Goal: Task Accomplishment & Management: Manage account settings

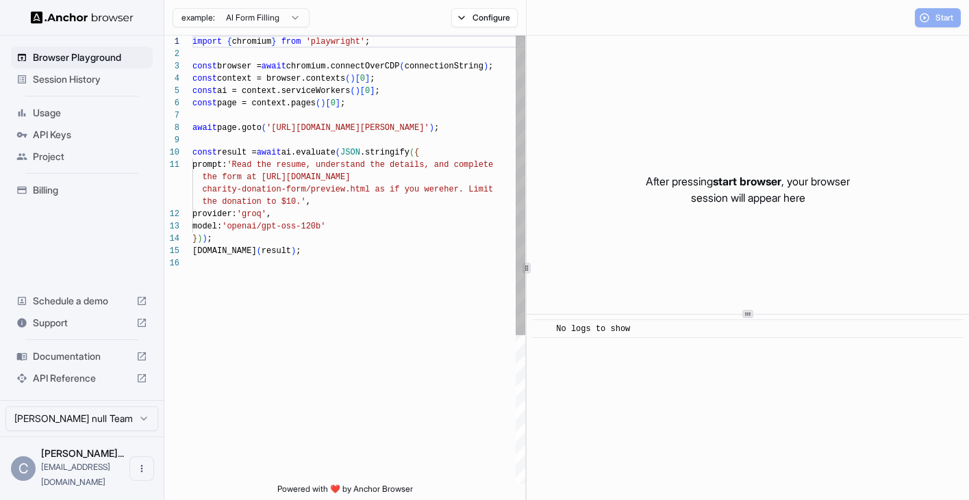
scroll to position [123, 0]
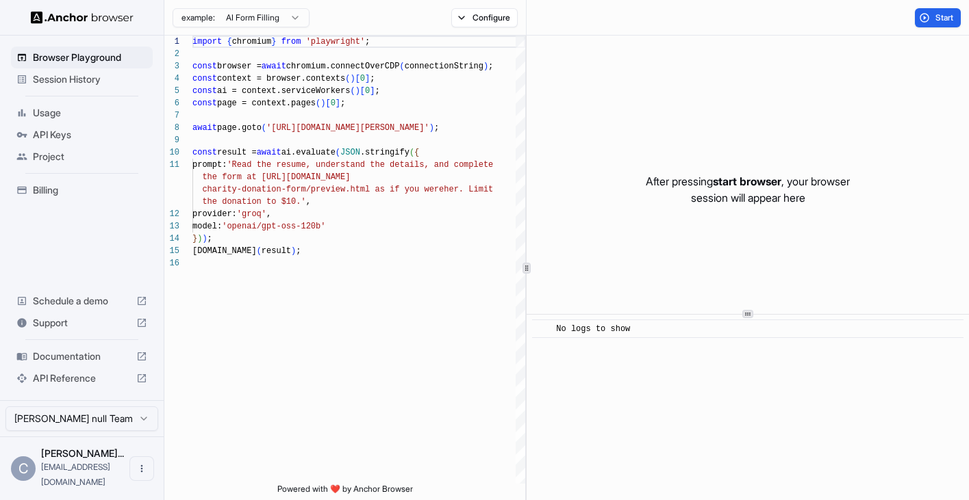
click at [88, 77] on span "Session History" at bounding box center [90, 80] width 114 height 14
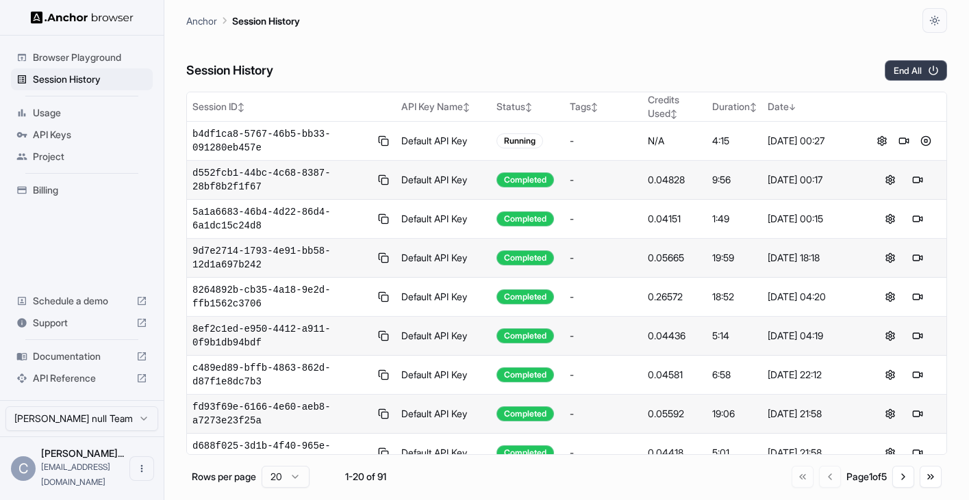
click at [904, 64] on button "End All" at bounding box center [915, 70] width 62 height 21
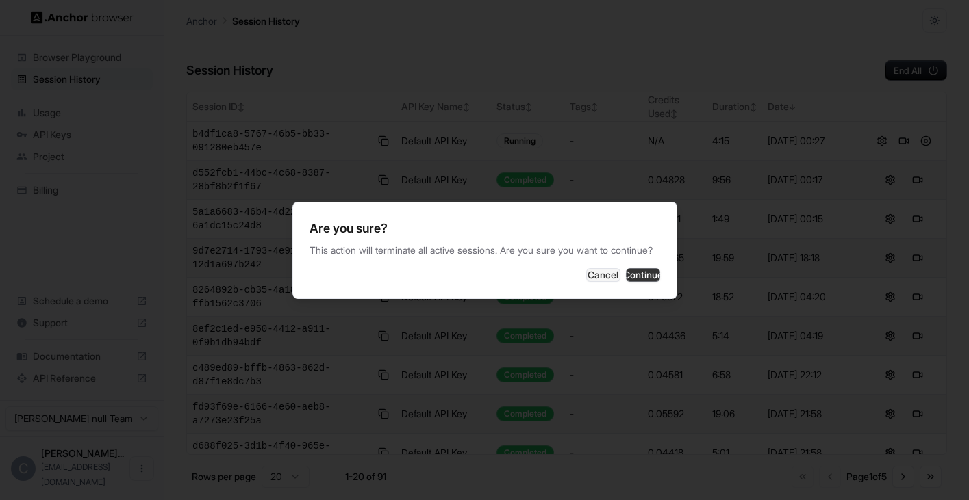
click at [633, 278] on button "Continue" at bounding box center [643, 275] width 34 height 14
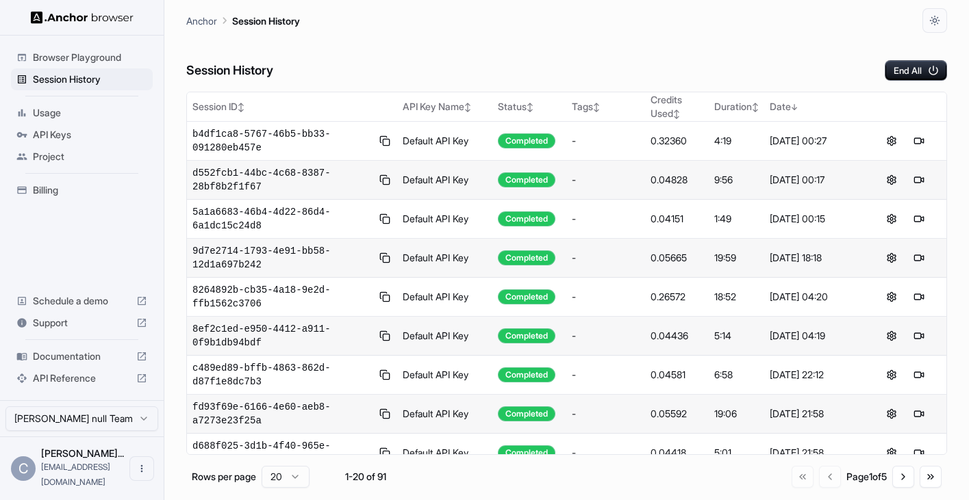
click at [68, 183] on span "Billing" at bounding box center [90, 190] width 114 height 14
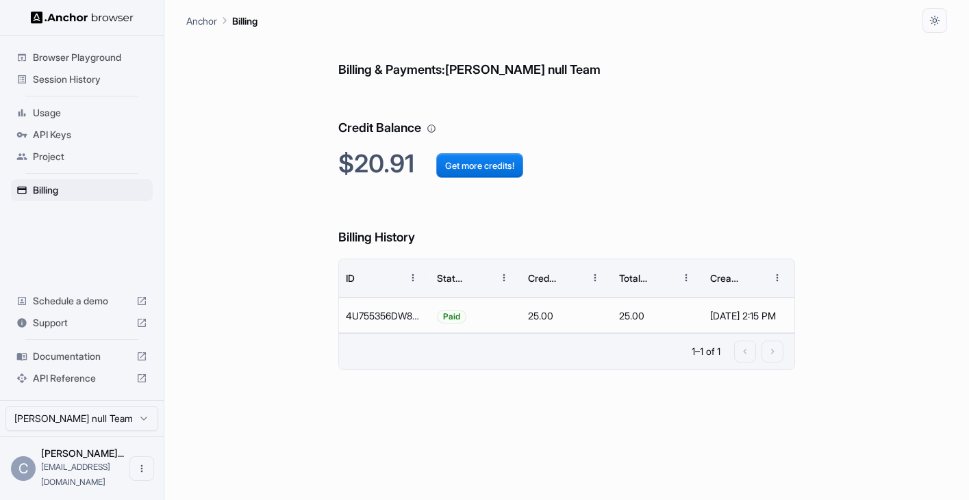
click at [88, 82] on span "Session History" at bounding box center [90, 80] width 114 height 14
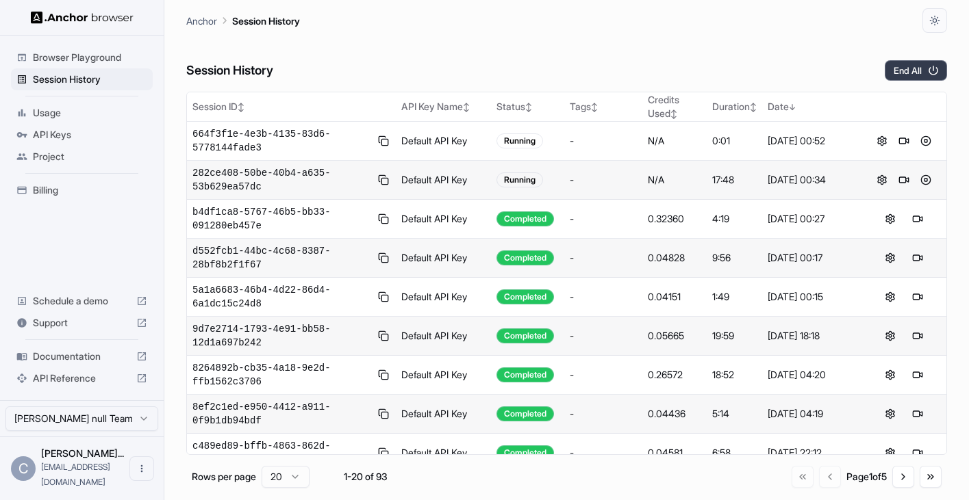
click at [904, 64] on button "End All" at bounding box center [915, 70] width 62 height 21
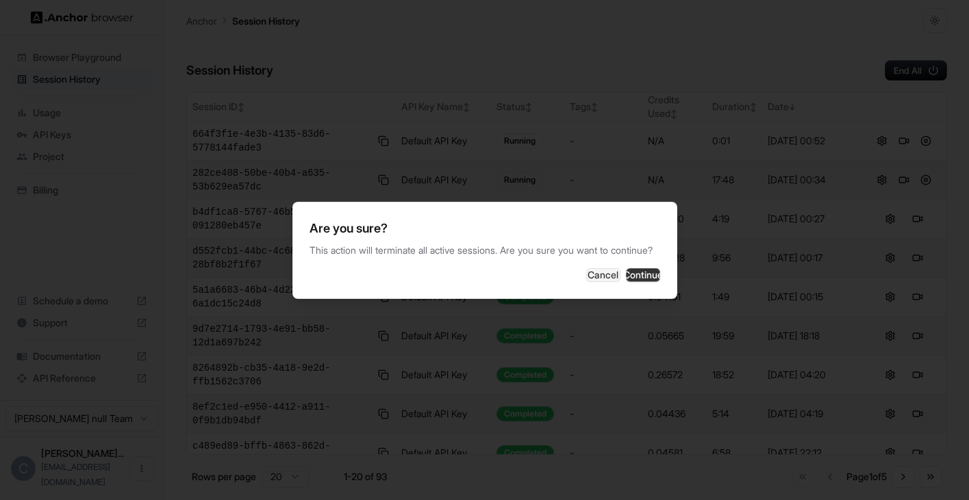
click at [637, 276] on button "Continue" at bounding box center [643, 275] width 34 height 14
